Goal: Task Accomplishment & Management: Use online tool/utility

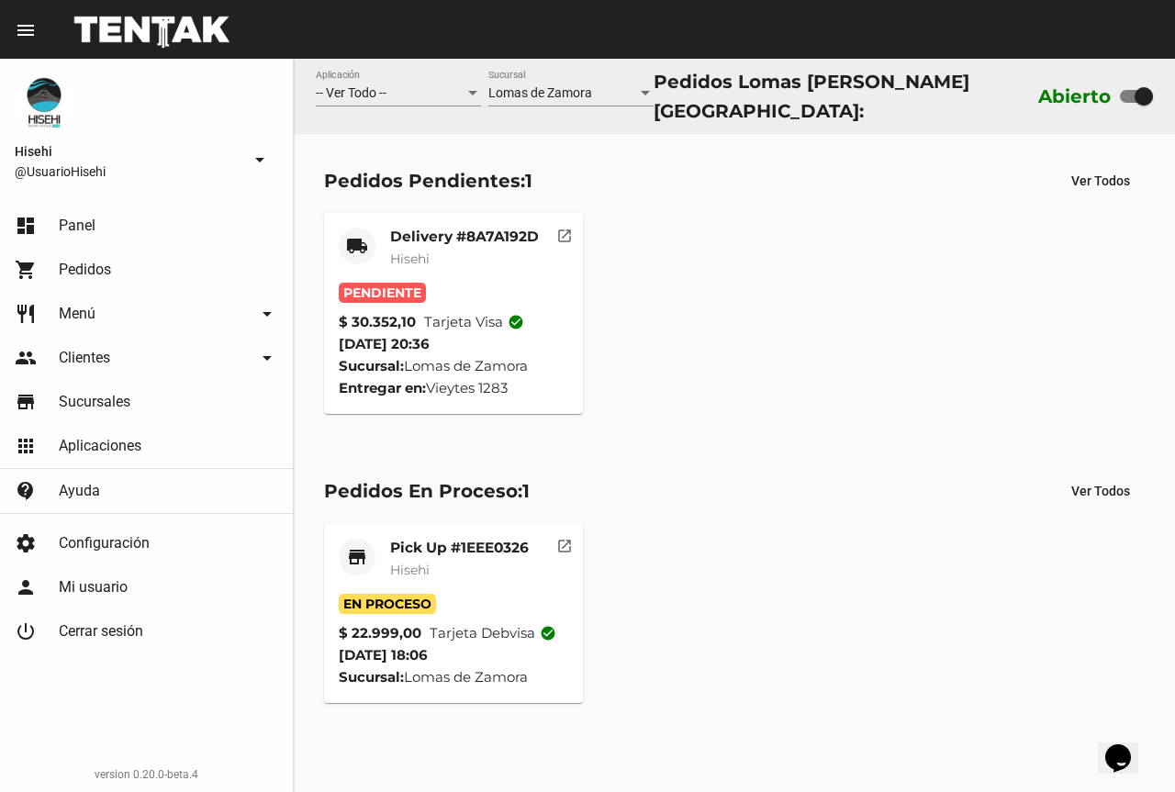
click at [515, 283] on div "Pendiente" at bounding box center [454, 293] width 230 height 20
click at [461, 284] on div "Pendiente" at bounding box center [454, 293] width 230 height 20
click at [441, 237] on mat-card-title "Delivery #8A7A192D" at bounding box center [464, 237] width 149 height 18
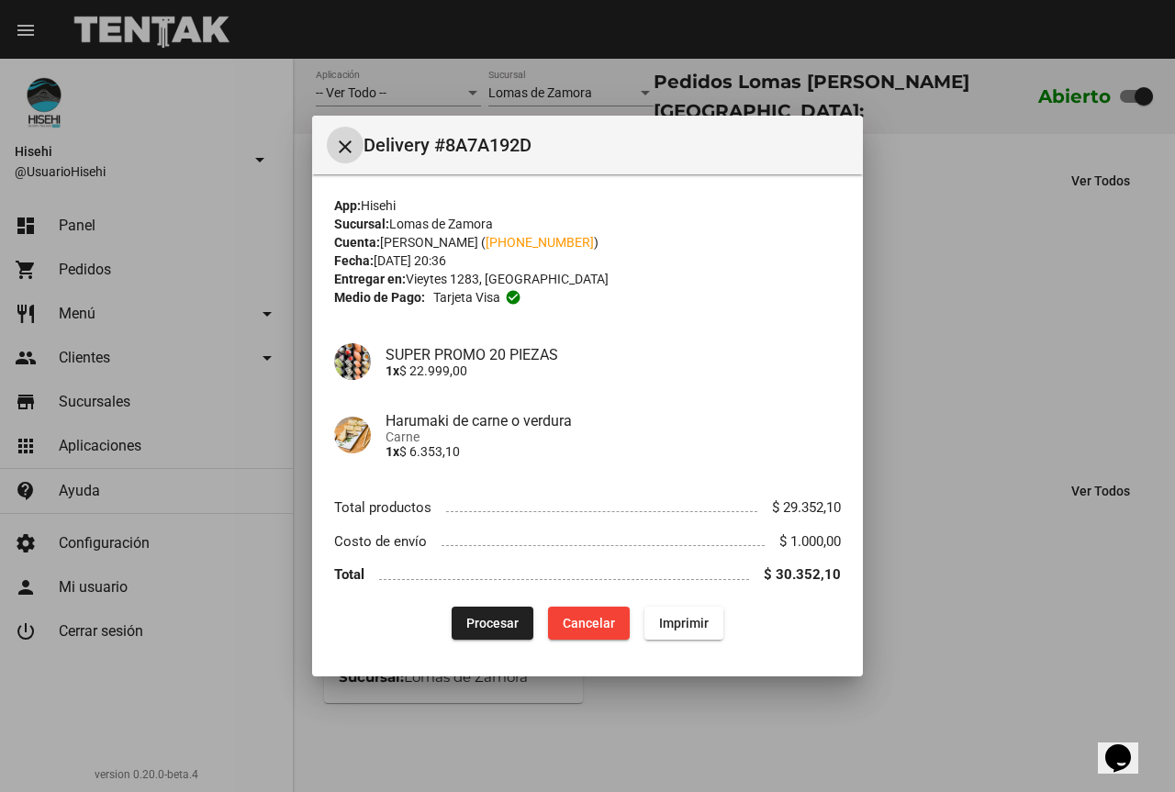
click at [482, 613] on button "Procesar" at bounding box center [493, 623] width 82 height 33
